Goal: Communication & Community: Answer question/provide support

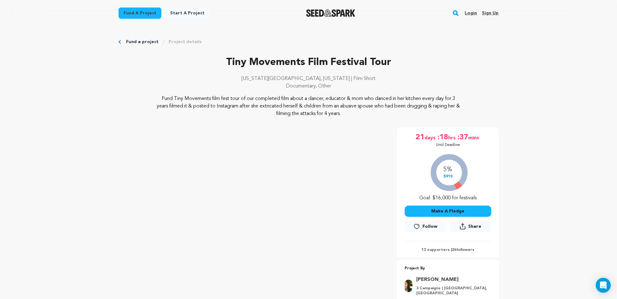
click at [476, 12] on link "Login" at bounding box center [471, 13] width 12 height 10
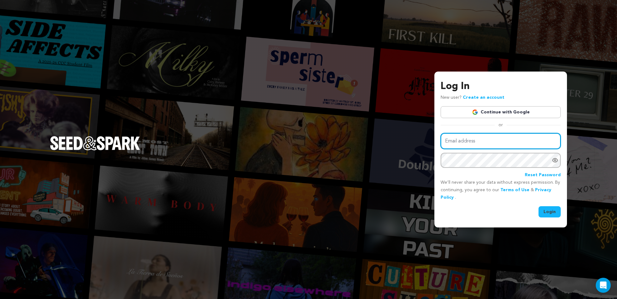
type input "laura@laurasweeney.com"
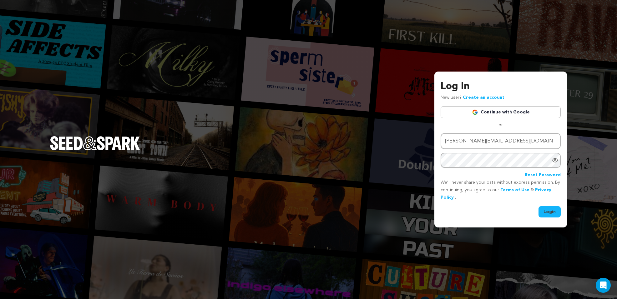
click at [552, 209] on button "Login" at bounding box center [550, 211] width 22 height 11
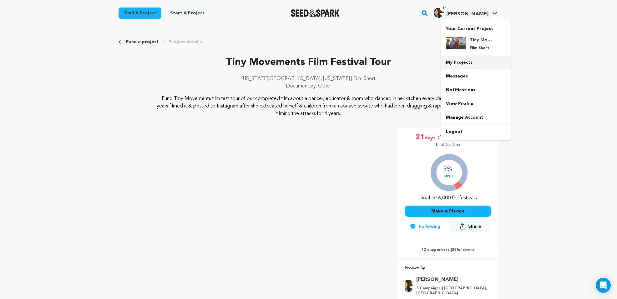
click at [463, 60] on link "My Projects" at bounding box center [476, 63] width 70 height 14
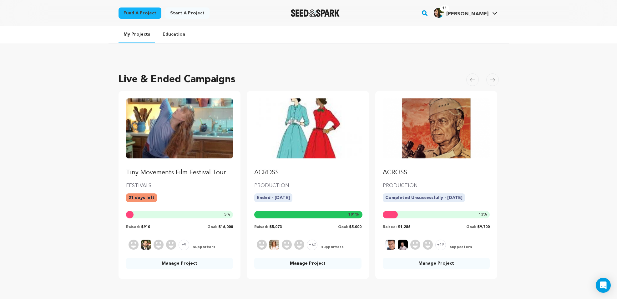
click at [195, 130] on img "Fund Tiny Movements Film Festival Tour" at bounding box center [179, 129] width 107 height 60
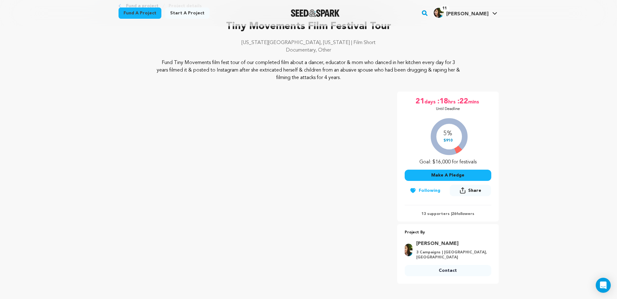
scroll to position [30, 0]
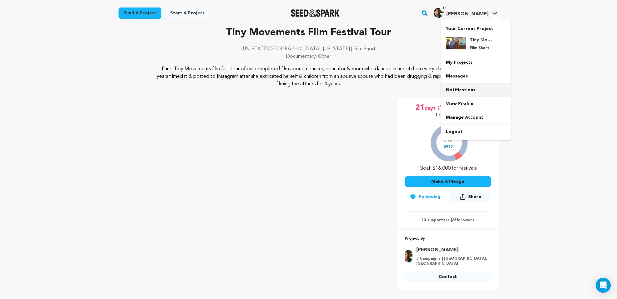
click at [469, 90] on link "Notifications" at bounding box center [476, 90] width 70 height 14
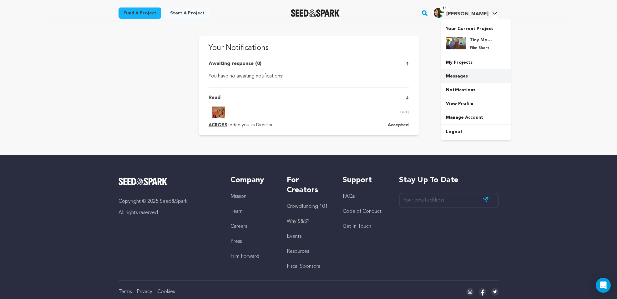
click at [461, 79] on link "Messages" at bounding box center [476, 76] width 70 height 14
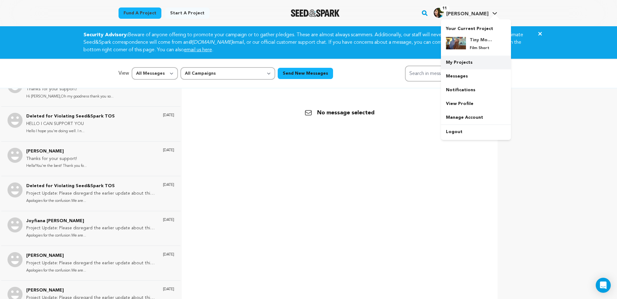
scroll to position [0, 0]
click at [467, 43] on div "Tiny Movements Film Festival Tour Film Short" at bounding box center [481, 44] width 30 height 14
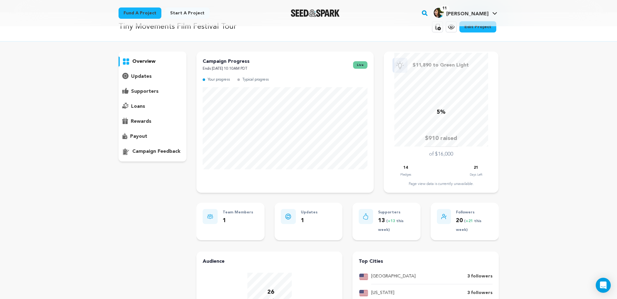
scroll to position [13, 0]
click at [151, 92] on p "supporters" at bounding box center [145, 92] width 28 height 8
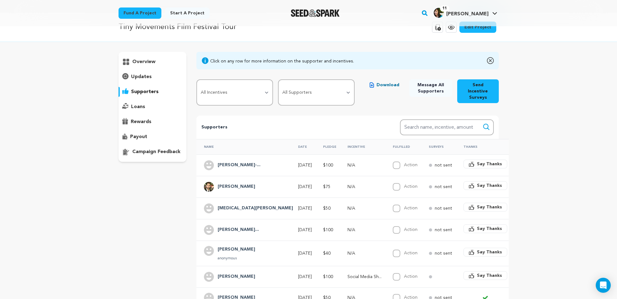
click at [477, 161] on span "Say Thanks" at bounding box center [489, 164] width 25 height 6
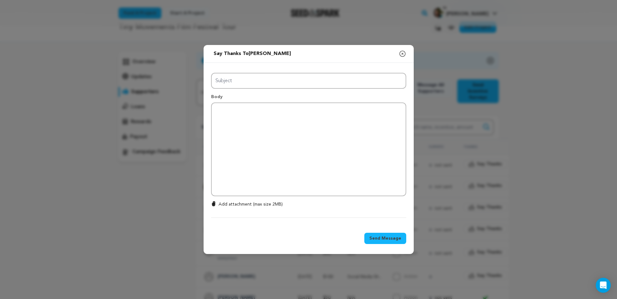
type input "Thanks for your support!"
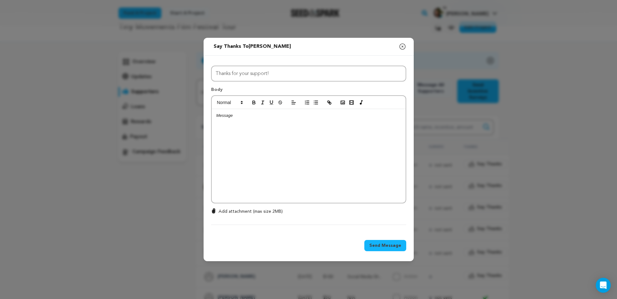
click at [252, 127] on div at bounding box center [309, 156] width 194 height 94
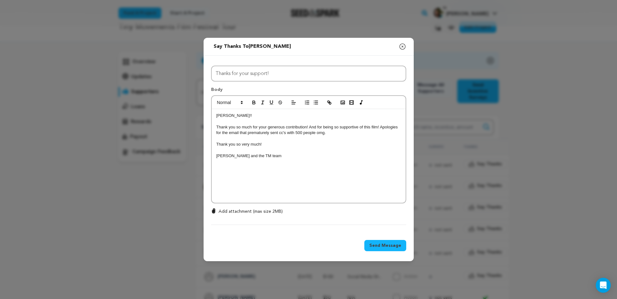
click at [385, 245] on span "Send Message" at bounding box center [386, 246] width 32 height 6
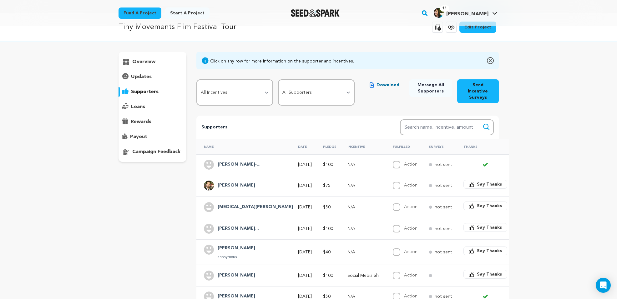
click at [477, 181] on span "Say Thanks" at bounding box center [489, 184] width 25 height 6
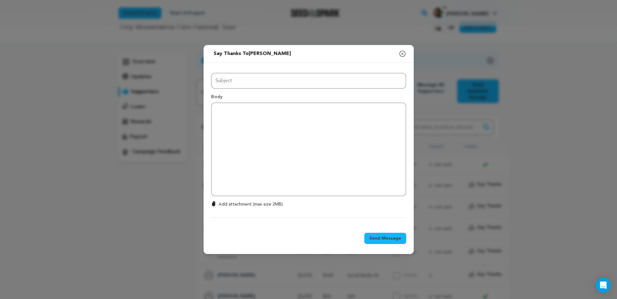
type input "Thanks for your support!"
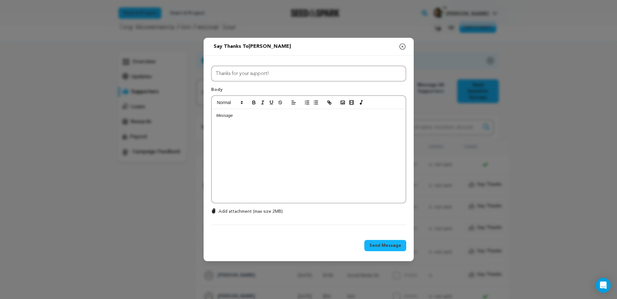
click at [273, 120] on div at bounding box center [309, 156] width 194 height 94
click at [392, 243] on span "Send Message" at bounding box center [386, 246] width 32 height 6
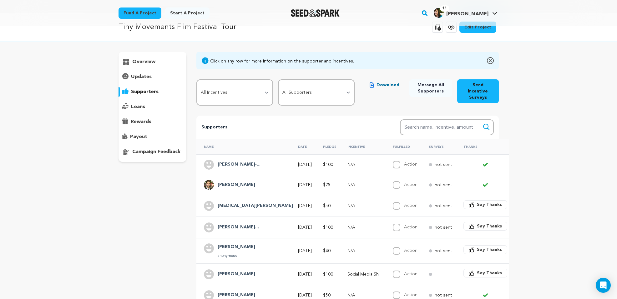
click at [228, 202] on h4 "[MEDICAL_DATA][PERSON_NAME]" at bounding box center [255, 206] width 75 height 8
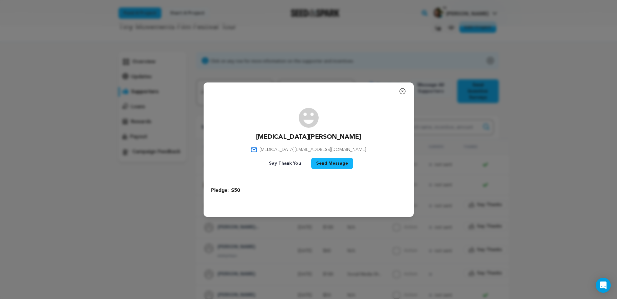
click at [283, 163] on button "Say Thank You" at bounding box center [285, 163] width 42 height 11
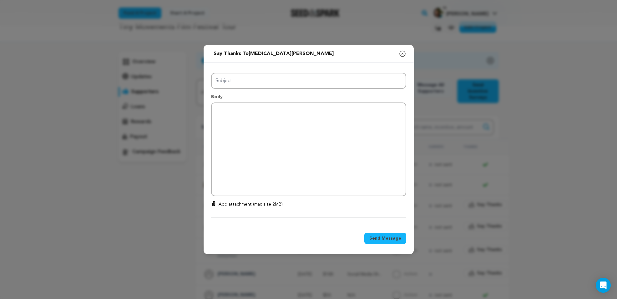
type input "Thanks for your support!"
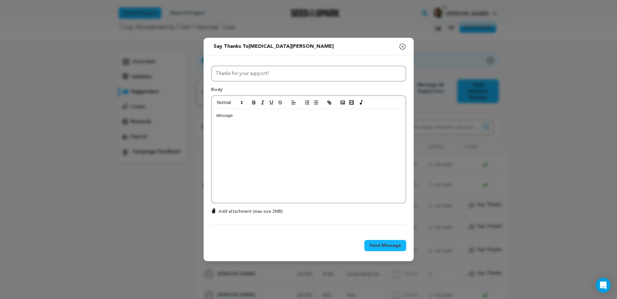
click at [248, 113] on p at bounding box center [309, 116] width 185 height 6
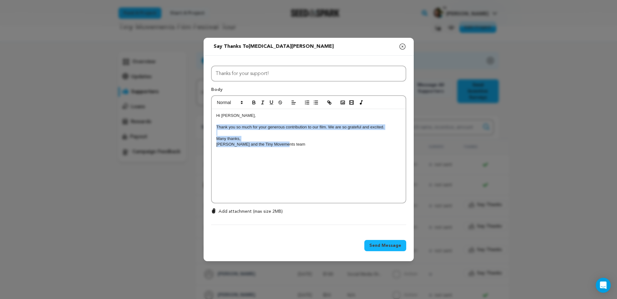
drag, startPoint x: 216, startPoint y: 128, endPoint x: 310, endPoint y: 153, distance: 97.4
click at [310, 153] on div "Hi Makena, Thank you so much for your generous contribution to our film. We are…" at bounding box center [309, 156] width 194 height 94
copy div "Thank you so much for your generous contribution to our film. We are so gratefu…"
click at [395, 245] on span "Send Message" at bounding box center [386, 246] width 32 height 6
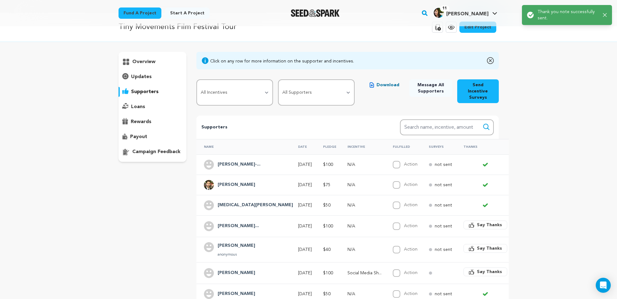
click at [477, 222] on span "Say Thanks" at bounding box center [489, 225] width 25 height 6
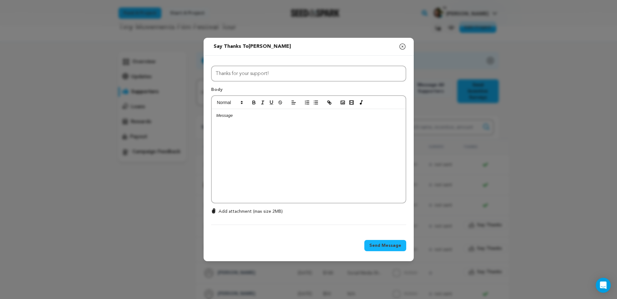
click at [239, 114] on p at bounding box center [309, 116] width 185 height 6
click at [217, 116] on p "Thank you so much for your generous contribution to our film. We are so gratefu…" at bounding box center [309, 116] width 185 height 6
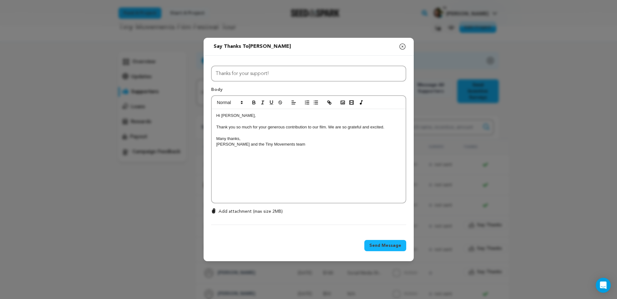
click at [394, 244] on span "Send Message" at bounding box center [386, 246] width 32 height 6
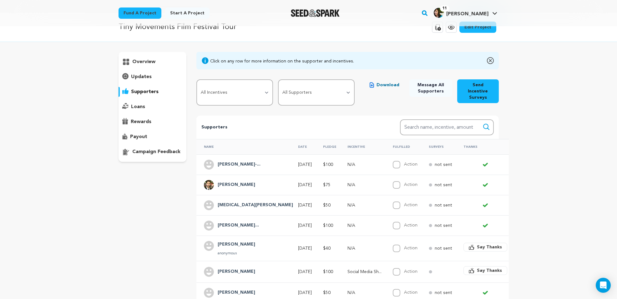
click at [223, 241] on h4 "[PERSON_NAME]" at bounding box center [237, 245] width 38 height 8
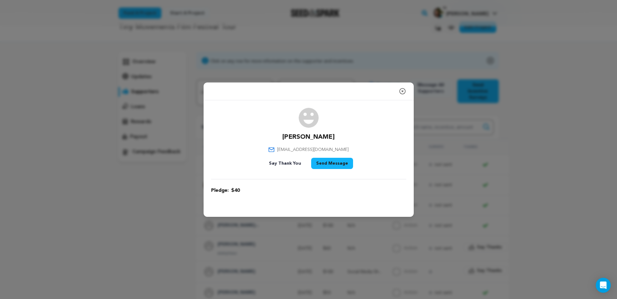
click at [334, 163] on button "Send Message" at bounding box center [332, 163] width 42 height 11
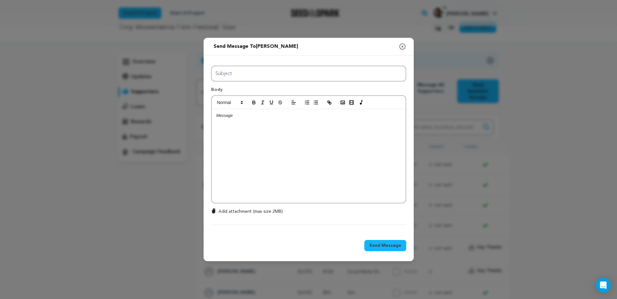
click at [241, 122] on div at bounding box center [309, 156] width 194 height 94
click at [379, 243] on span "Send Message" at bounding box center [386, 246] width 32 height 6
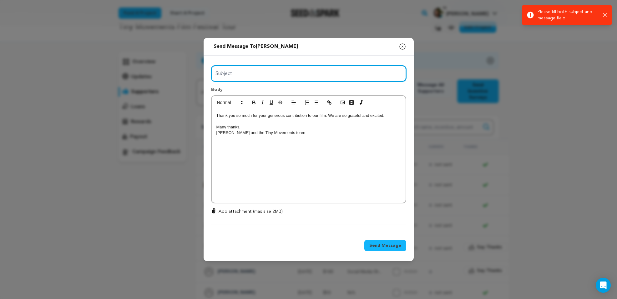
click at [295, 73] on input "Subject" at bounding box center [308, 74] width 195 height 16
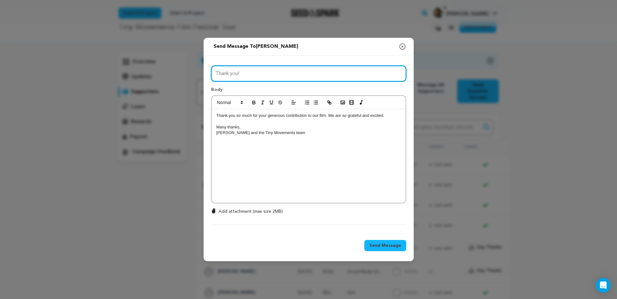
type input "Thank you!"
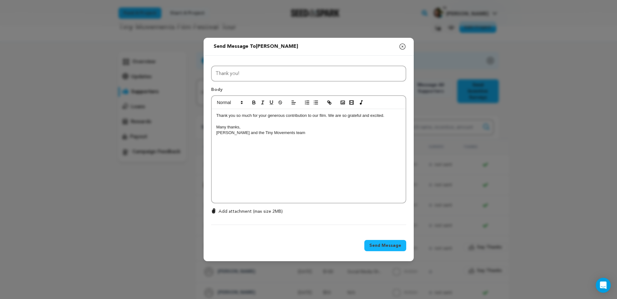
click at [393, 245] on span "Send Message" at bounding box center [386, 246] width 32 height 6
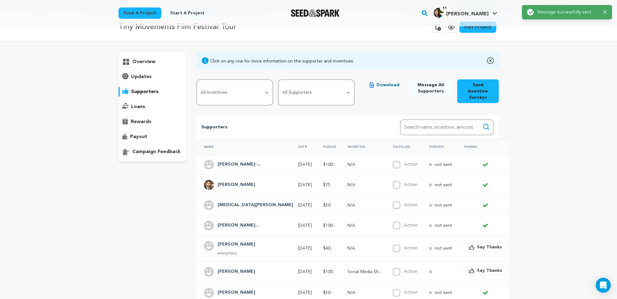
click at [477, 244] on span "Say Thanks" at bounding box center [489, 247] width 25 height 6
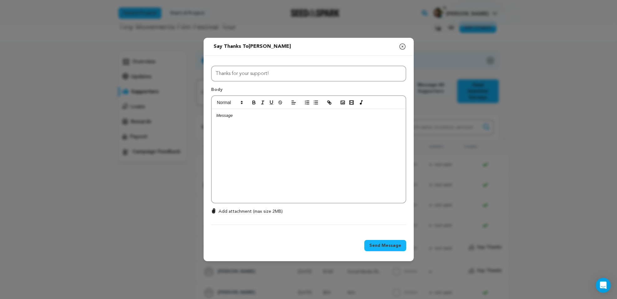
click at [385, 244] on span "Send Message" at bounding box center [386, 246] width 32 height 6
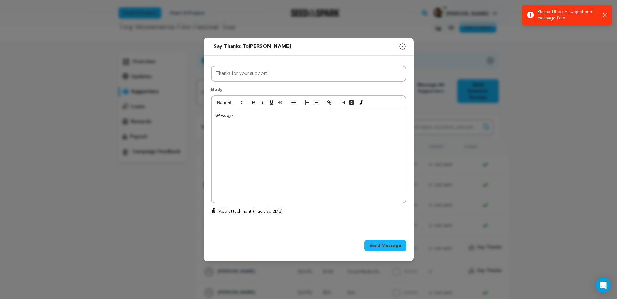
click at [401, 46] on icon "button" at bounding box center [403, 47] width 8 height 8
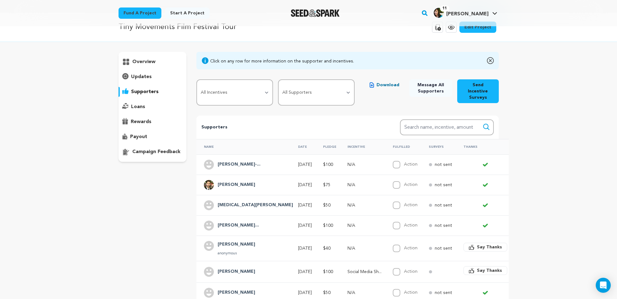
click at [477, 268] on span "Say Thanks" at bounding box center [489, 271] width 25 height 6
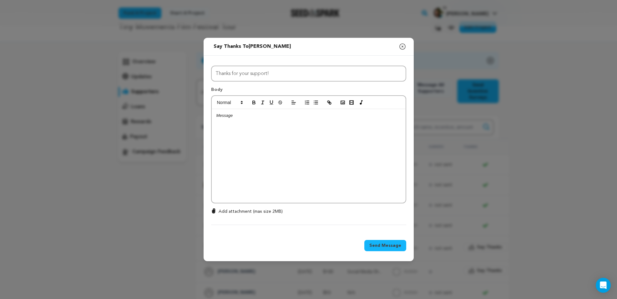
click at [259, 123] on div at bounding box center [309, 156] width 194 height 94
drag, startPoint x: 217, startPoint y: 115, endPoint x: 220, endPoint y: 117, distance: 3.5
click at [217, 115] on p "Thank you so much for your generous contribution to our film. We are so gratefu…" at bounding box center [309, 116] width 185 height 6
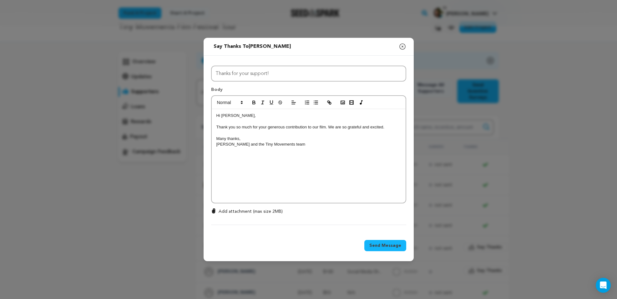
click at [396, 246] on span "Send Message" at bounding box center [386, 246] width 32 height 6
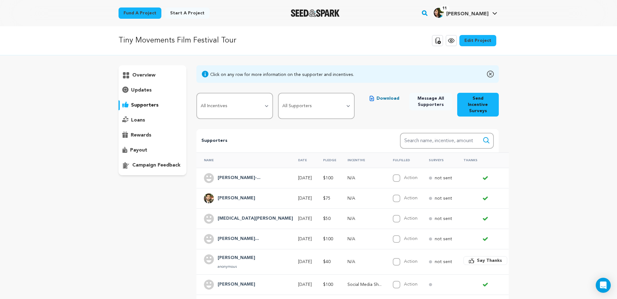
scroll to position [13, 0]
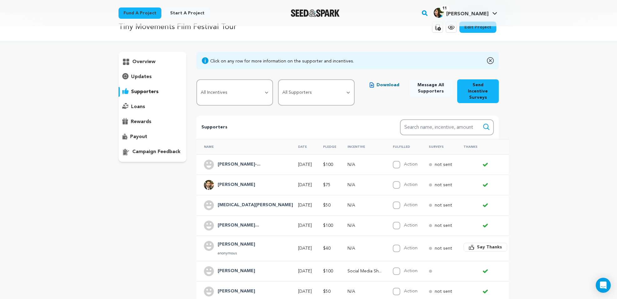
click at [145, 79] on p "updates" at bounding box center [141, 77] width 21 height 8
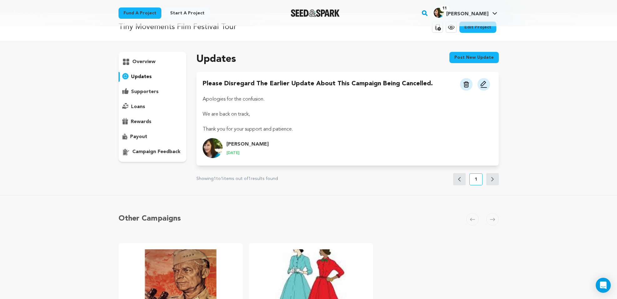
click at [141, 62] on p "overview" at bounding box center [143, 62] width 23 height 8
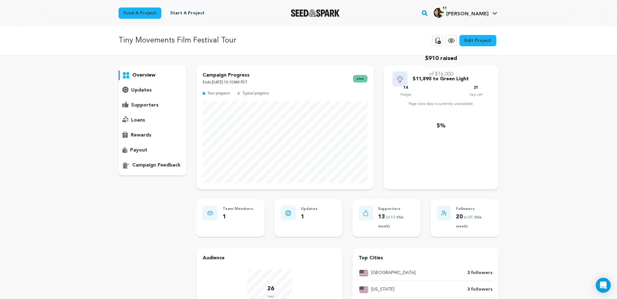
click at [452, 38] on icon at bounding box center [452, 41] width 8 height 8
